Goal: Task Accomplishment & Management: Manage account settings

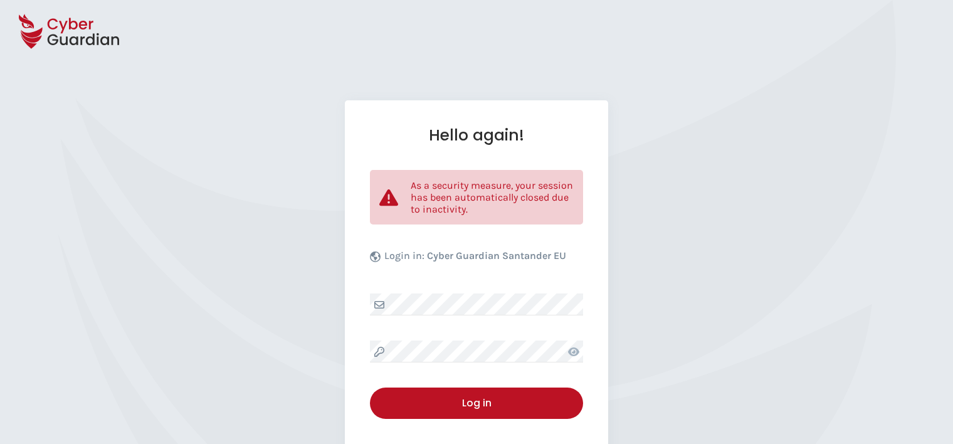
select select "English"
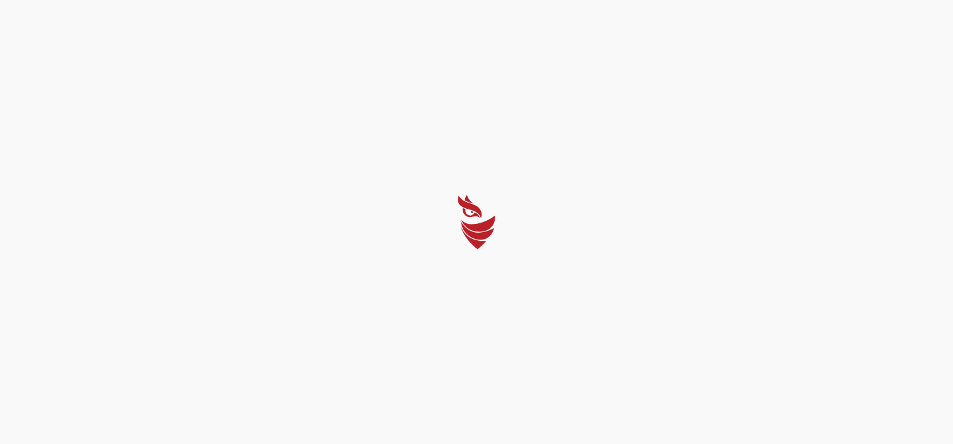
select select "English"
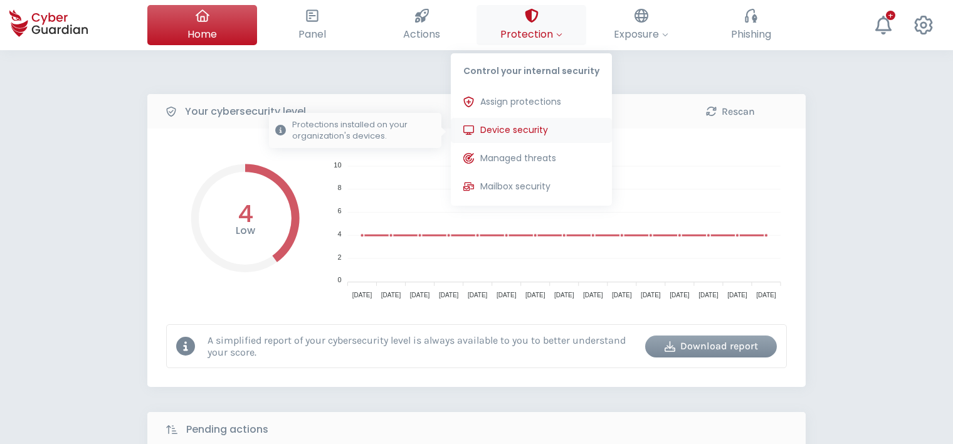
click at [524, 128] on span "Device security" at bounding box center [514, 130] width 68 height 13
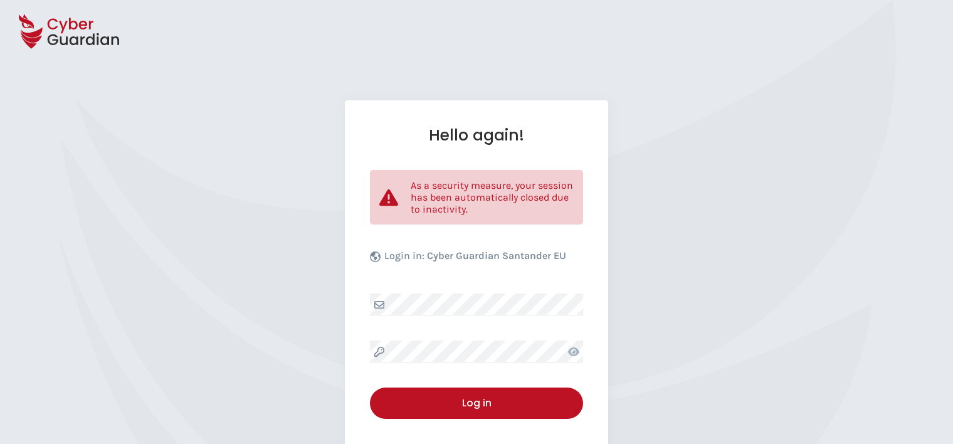
select select "English"
